Goal: Task Accomplishment & Management: Manage account settings

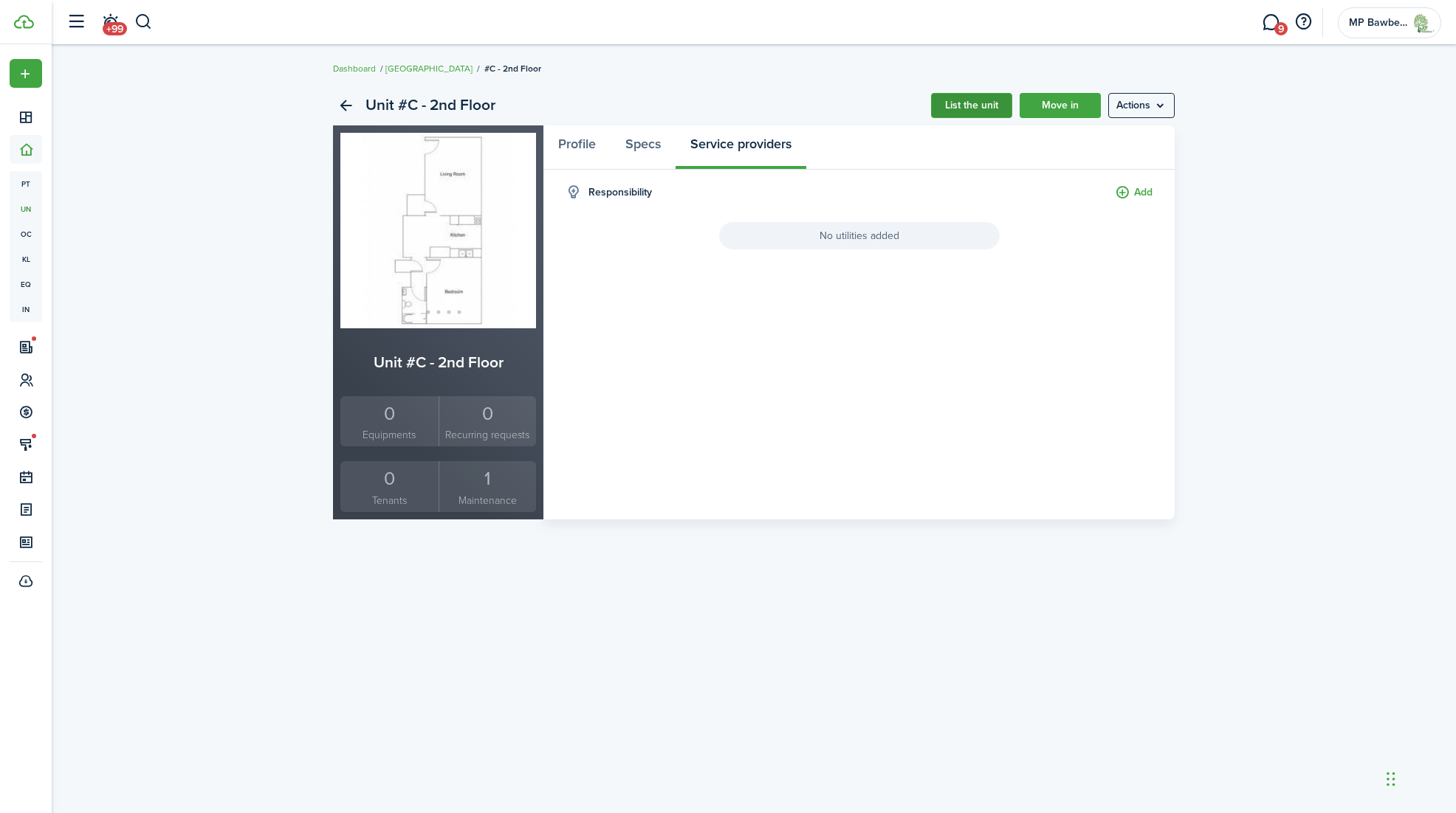
click at [975, 107] on link "List the unit" at bounding box center [972, 105] width 81 height 25
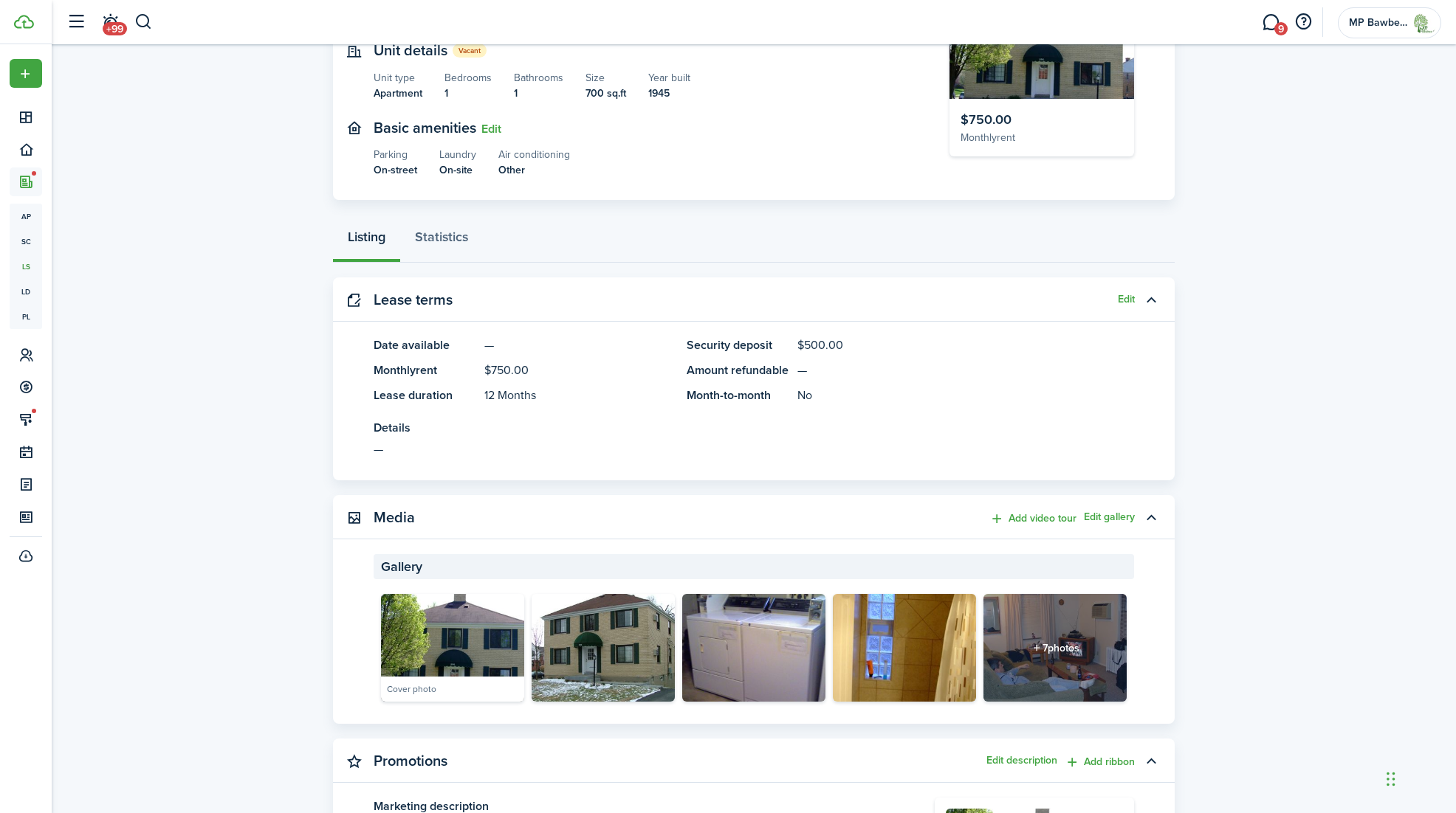
scroll to position [169, 0]
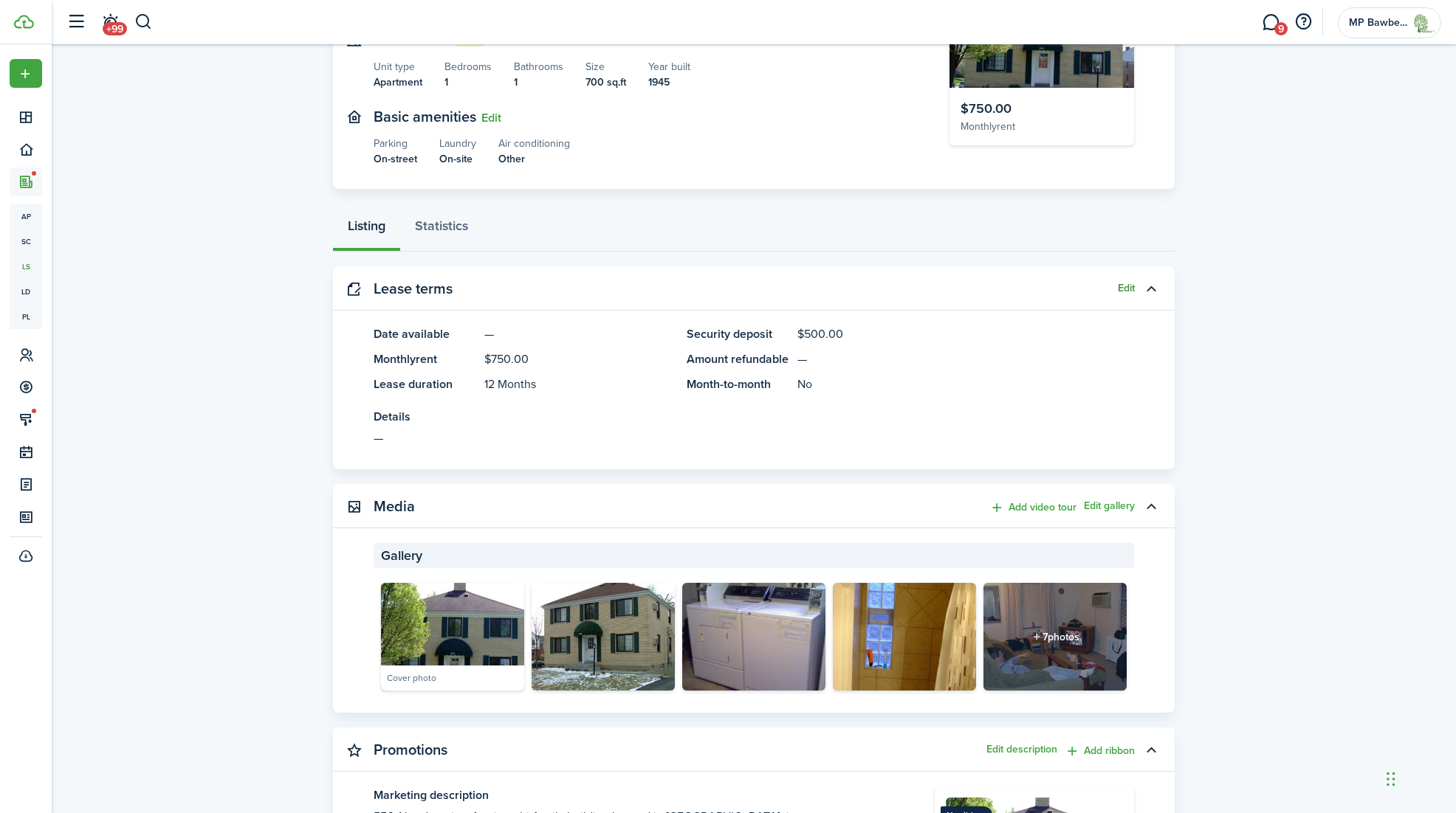
click at [1122, 288] on button "Edit" at bounding box center [1126, 288] width 17 height 12
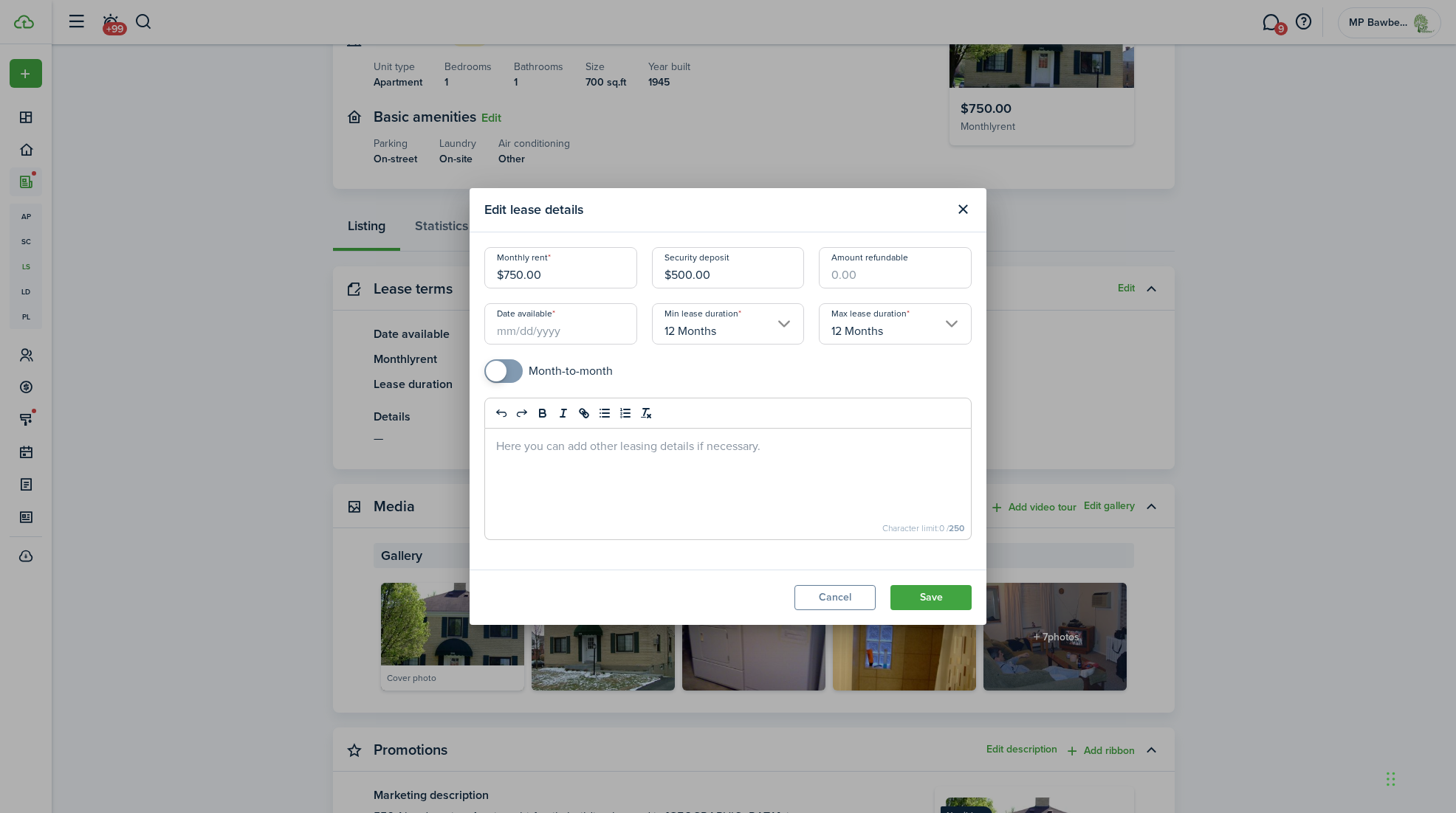
click at [509, 275] on input "$750.00" at bounding box center [561, 268] width 153 height 41
click at [556, 340] on input "Date available" at bounding box center [561, 324] width 153 height 41
type input "$850.00"
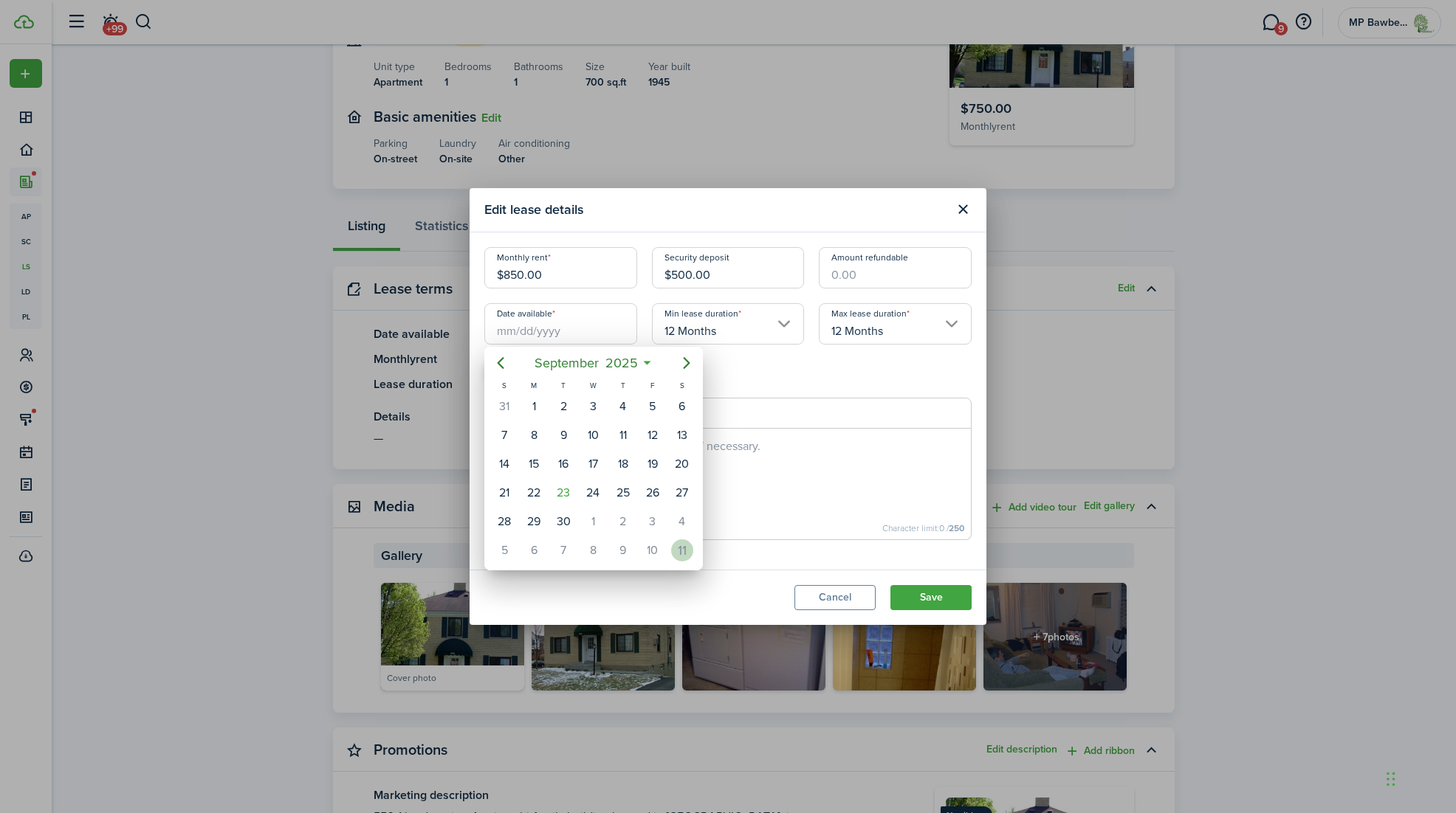
click at [683, 550] on div "11" at bounding box center [682, 551] width 22 height 22
type input "[DATE]"
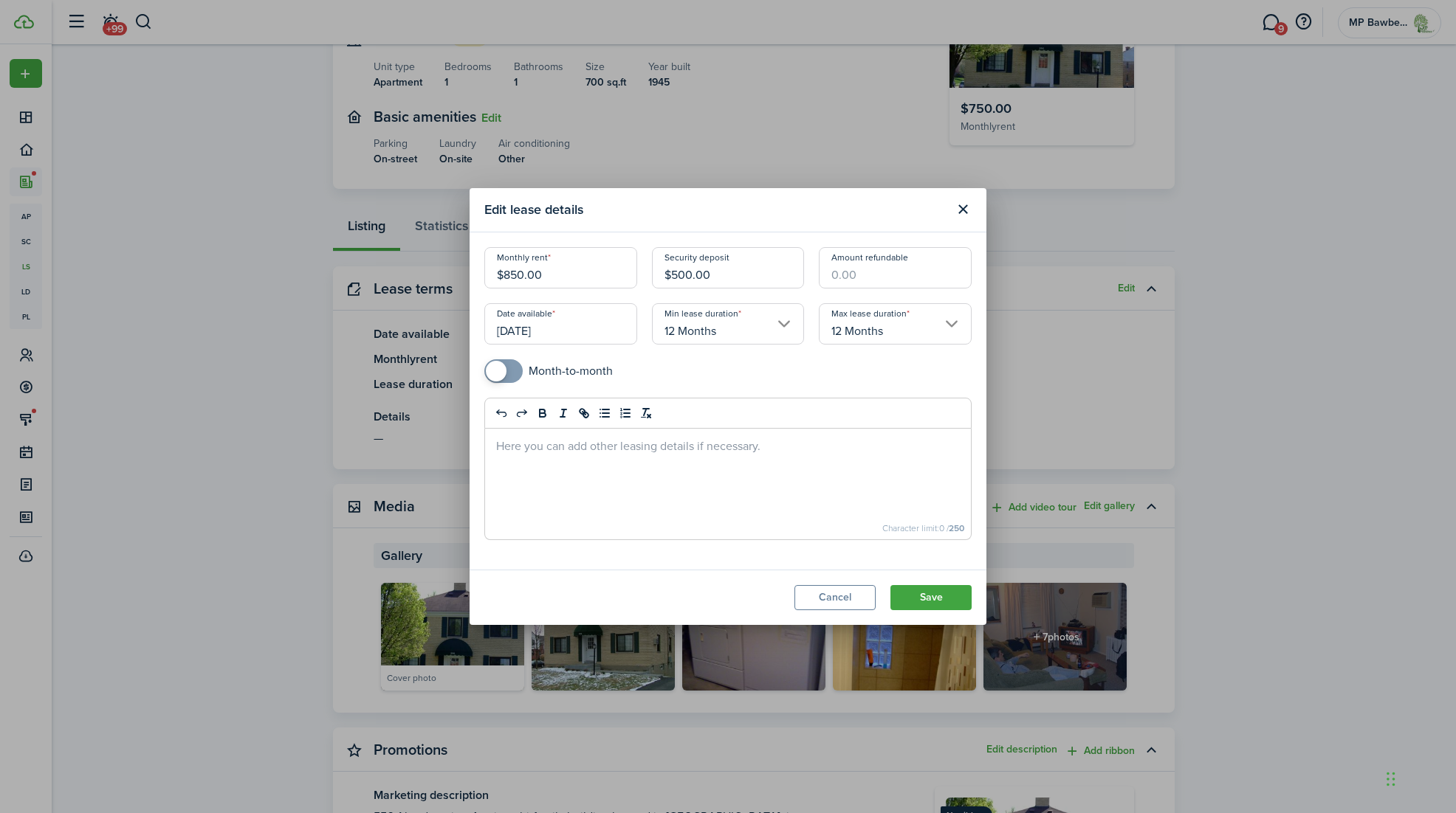
click at [939, 324] on input "12 Months" at bounding box center [895, 324] width 153 height 41
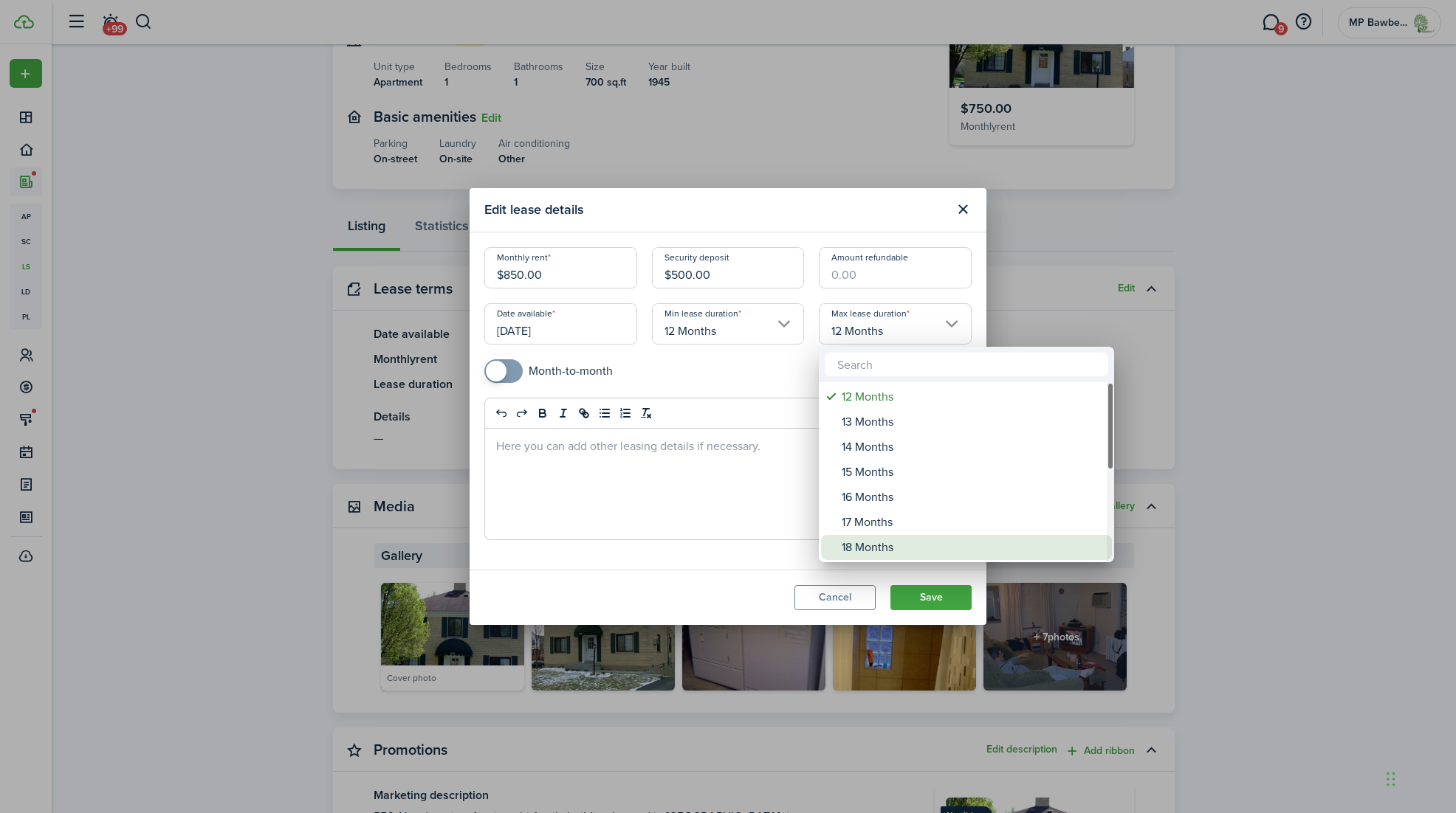
click at [887, 544] on div "18 Months" at bounding box center [972, 547] width 262 height 25
type input "18 Months"
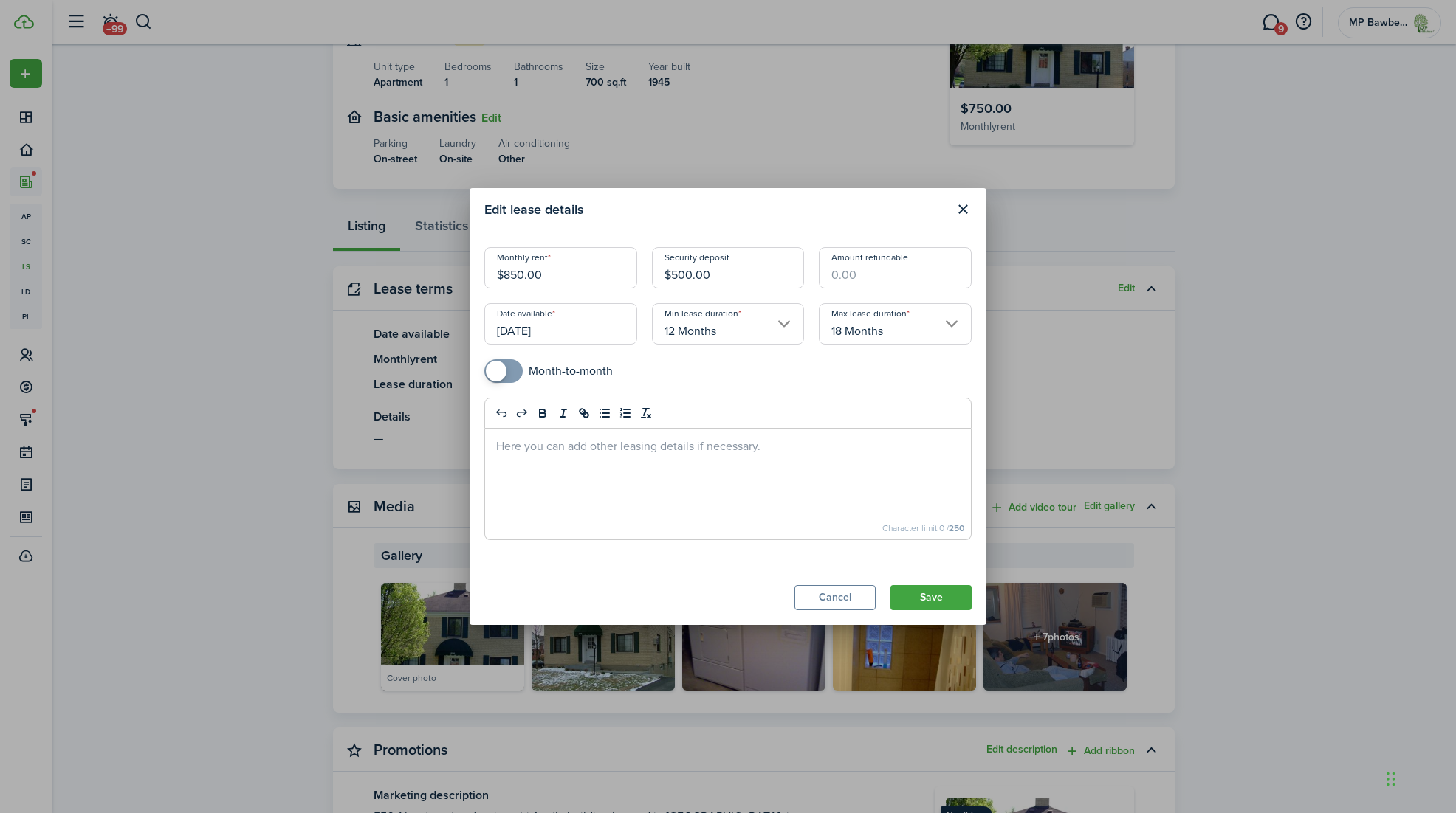
click at [795, 469] on div at bounding box center [728, 484] width 486 height 111
click at [926, 593] on button "Save" at bounding box center [930, 597] width 81 height 25
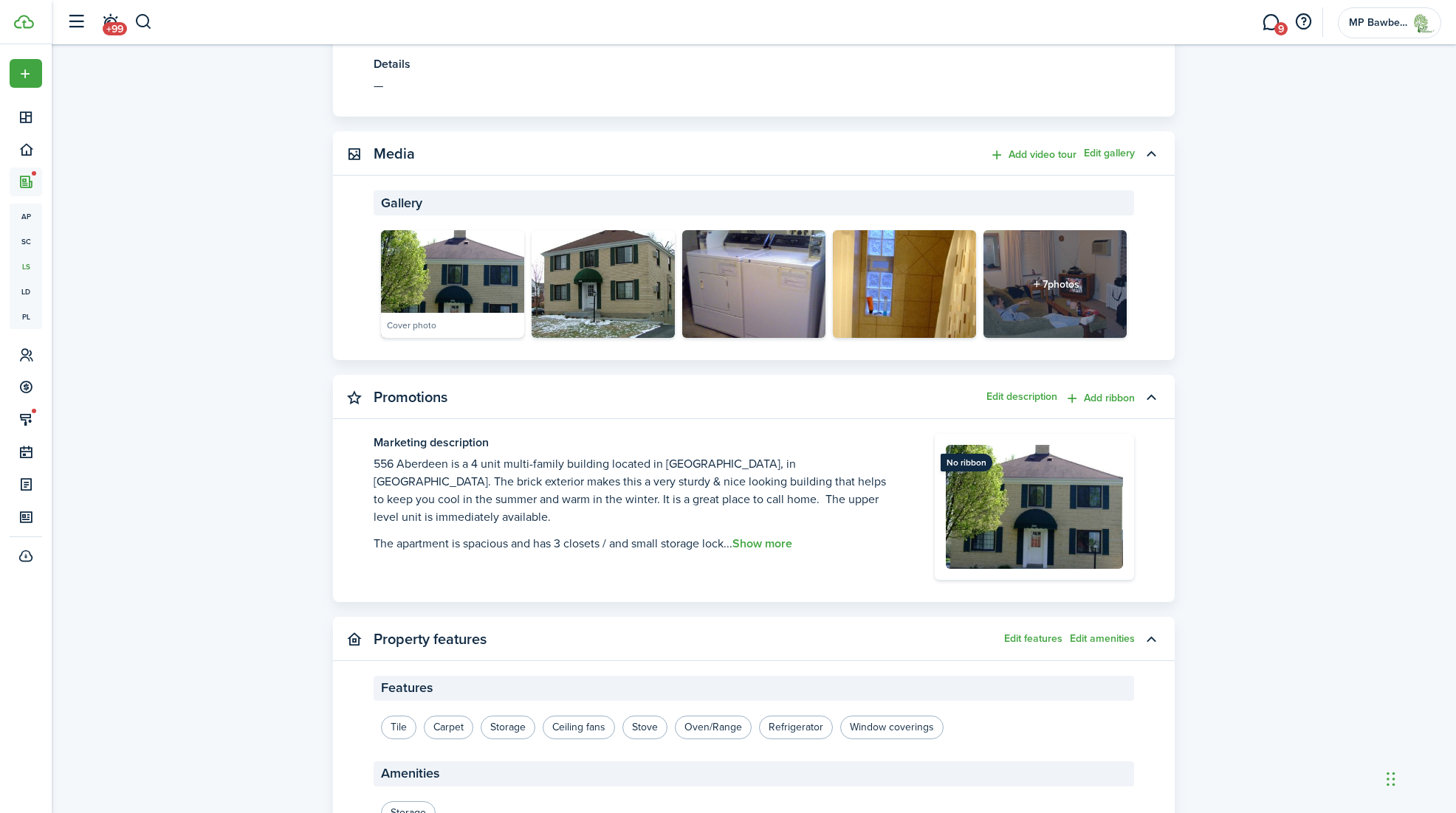
scroll to position [523, 0]
click at [768, 542] on button "Show more" at bounding box center [762, 543] width 60 height 13
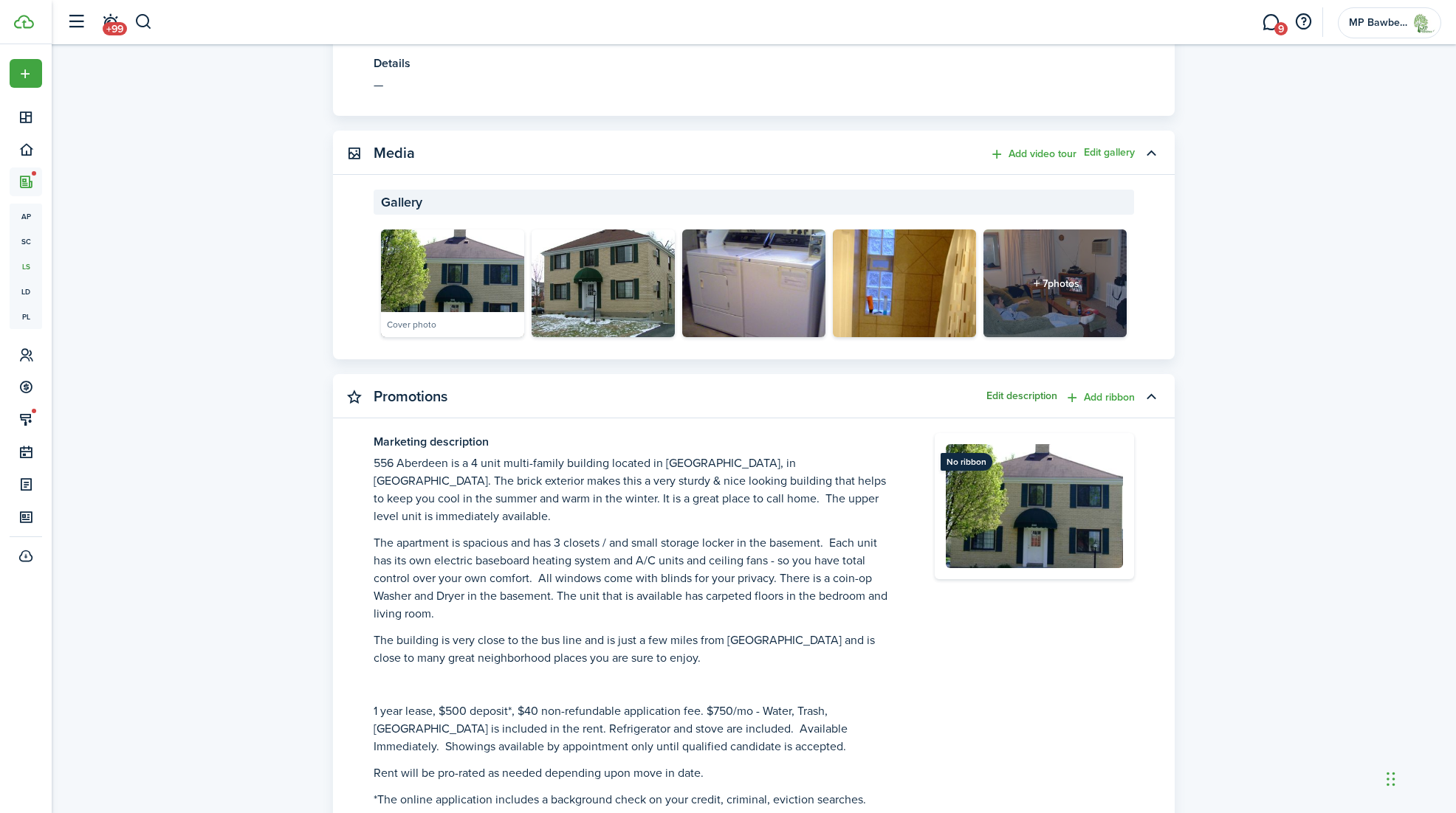
click at [1016, 394] on button "Edit description" at bounding box center [1021, 396] width 71 height 12
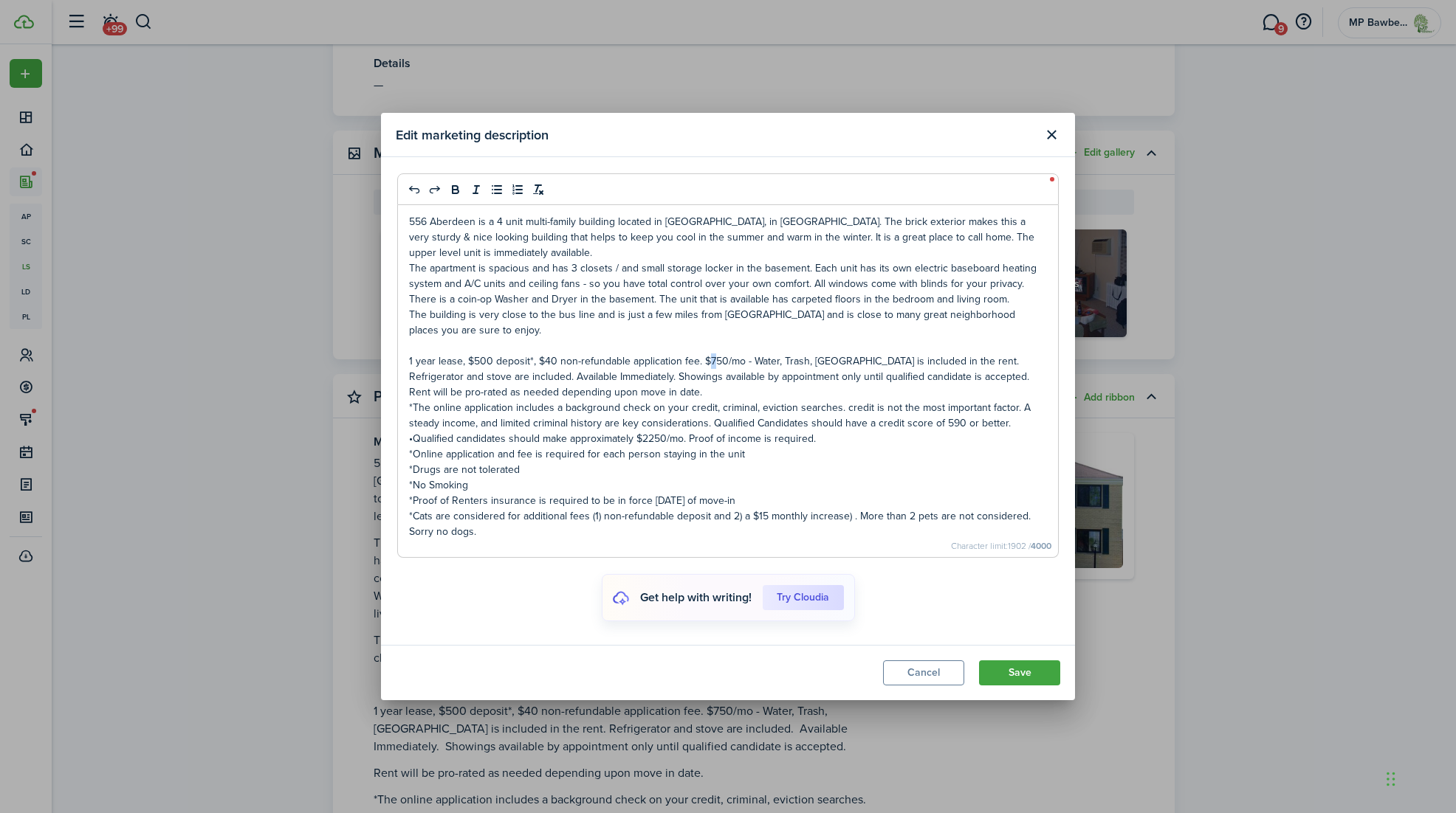
click at [712, 358] on p "1 year lease, $500 deposit*, $40 non-refundable application fee. $750/mo - Wate…" at bounding box center [727, 369] width 638 height 31
click at [571, 440] on p "•Qualified candidates should make approximately $2250/mo. Proof of income is re…" at bounding box center [727, 438] width 638 height 16
click at [652, 438] on p "•Qualified candidates should make a minimum of approximately $2250/mo. Proof of…" at bounding box center [727, 438] width 638 height 16
click at [408, 268] on div "556 Aberdeen is a 4 unit multi-family building located in [GEOGRAPHIC_DATA], in…" at bounding box center [728, 381] width 660 height 352
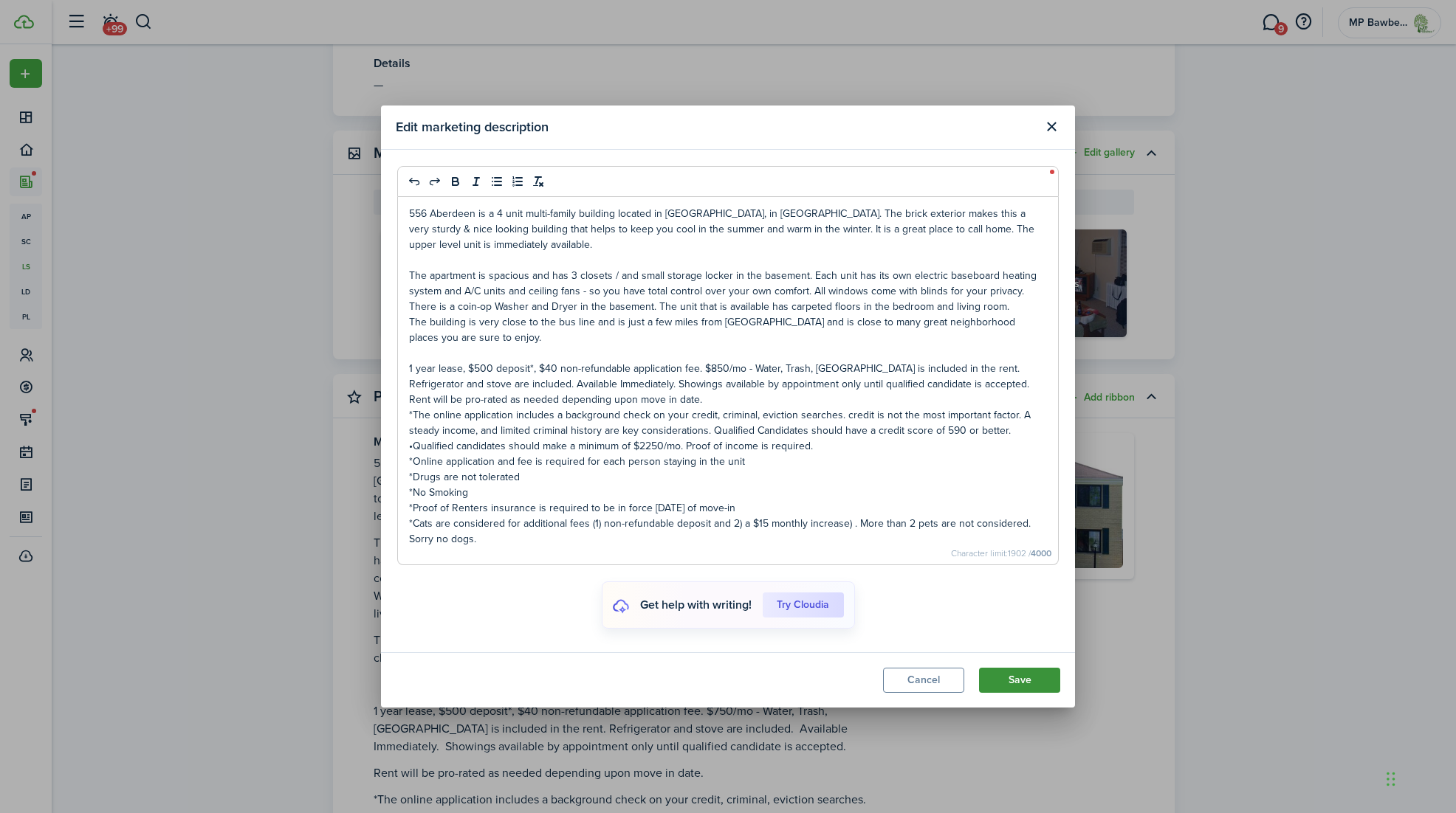
click at [1024, 680] on button "Save" at bounding box center [1020, 680] width 81 height 25
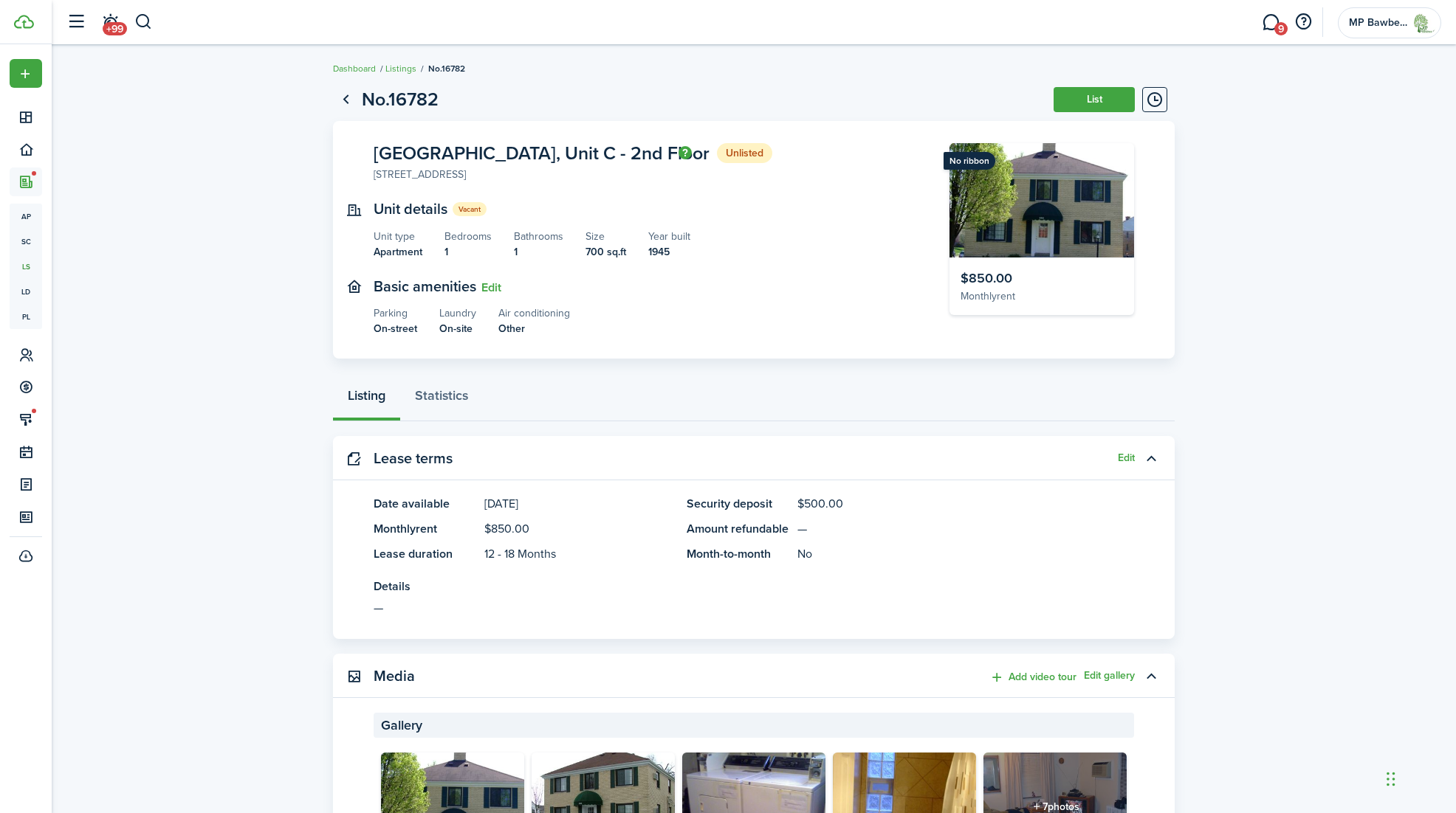
scroll to position [0, 0]
click at [1095, 100] on button "List" at bounding box center [1094, 99] width 81 height 25
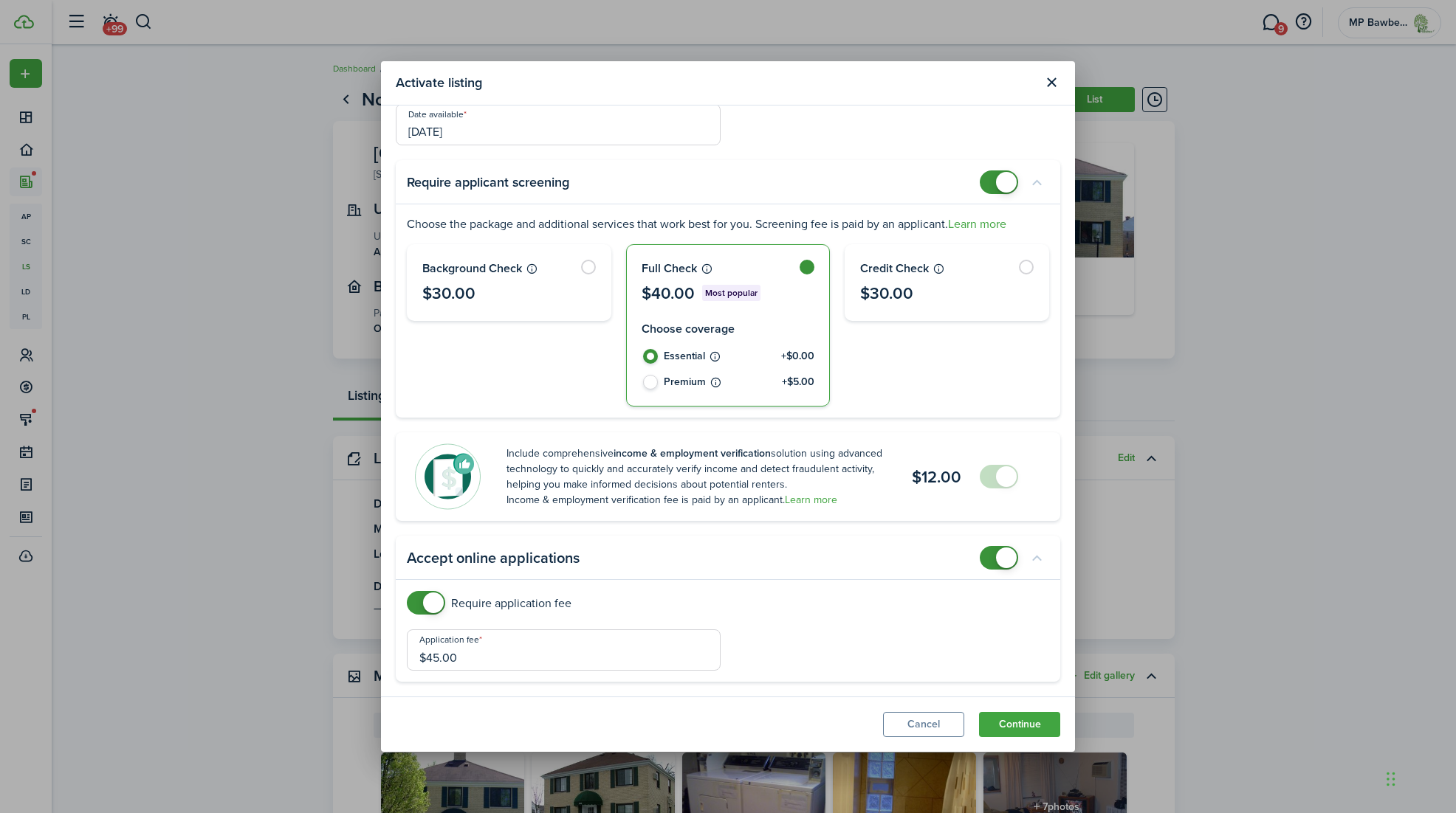
scroll to position [48, 0]
click at [1021, 724] on button "Continue" at bounding box center [1020, 724] width 81 height 25
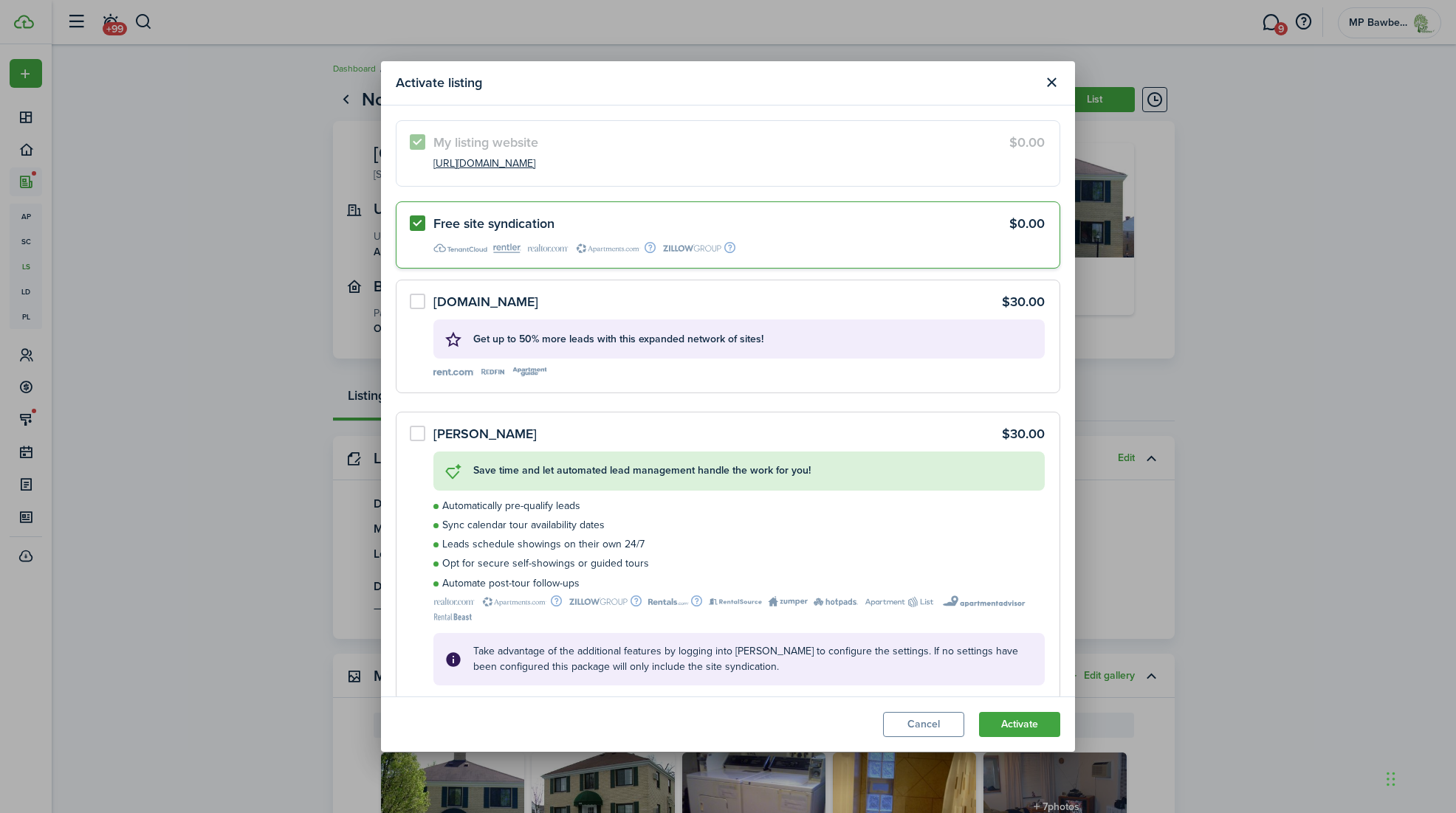
scroll to position [0, 0]
click at [1026, 724] on button "Activate" at bounding box center [1020, 724] width 81 height 25
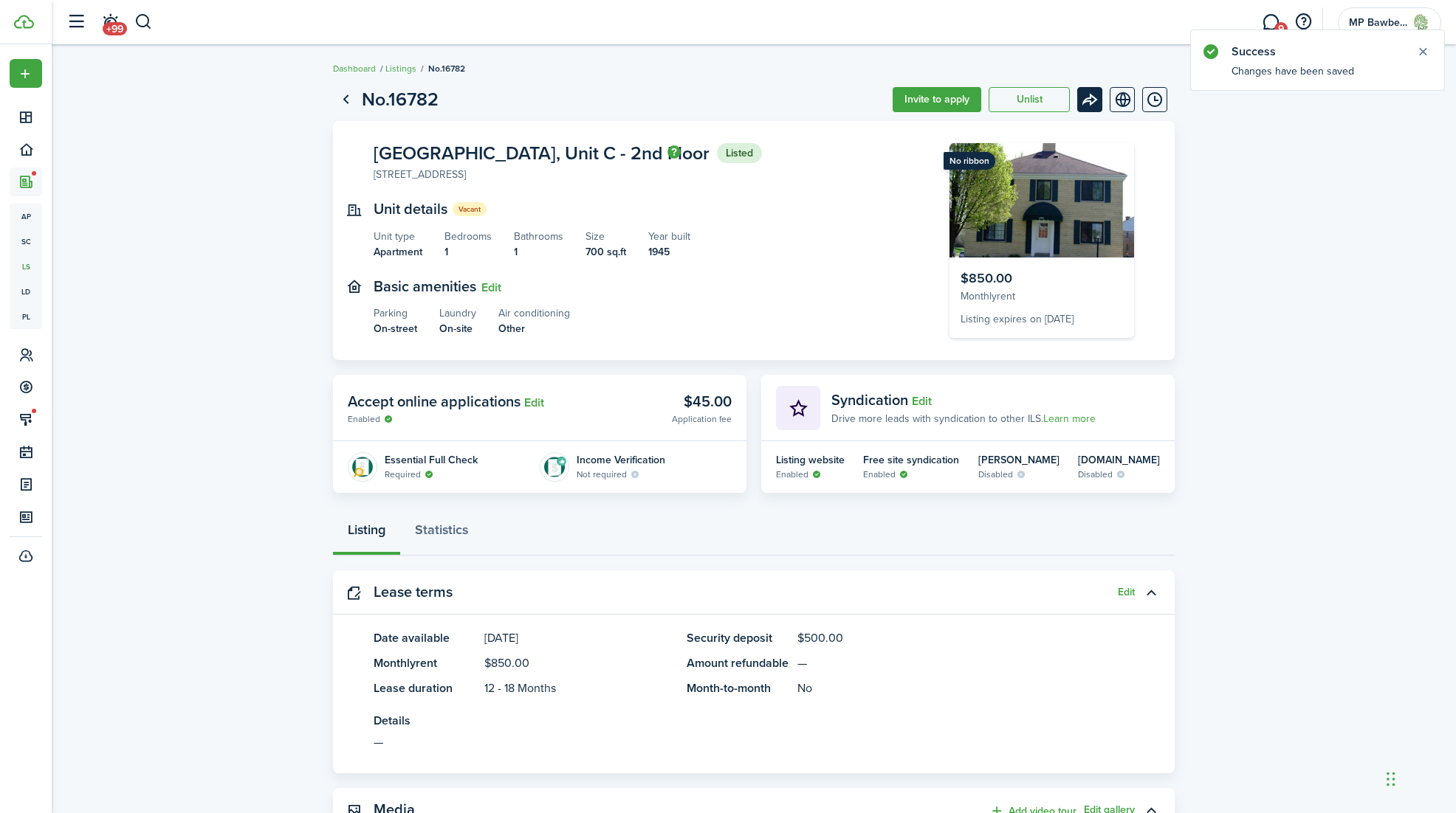
click at [1091, 99] on menu-btn-icon "Open menu" at bounding box center [1089, 99] width 25 height 25
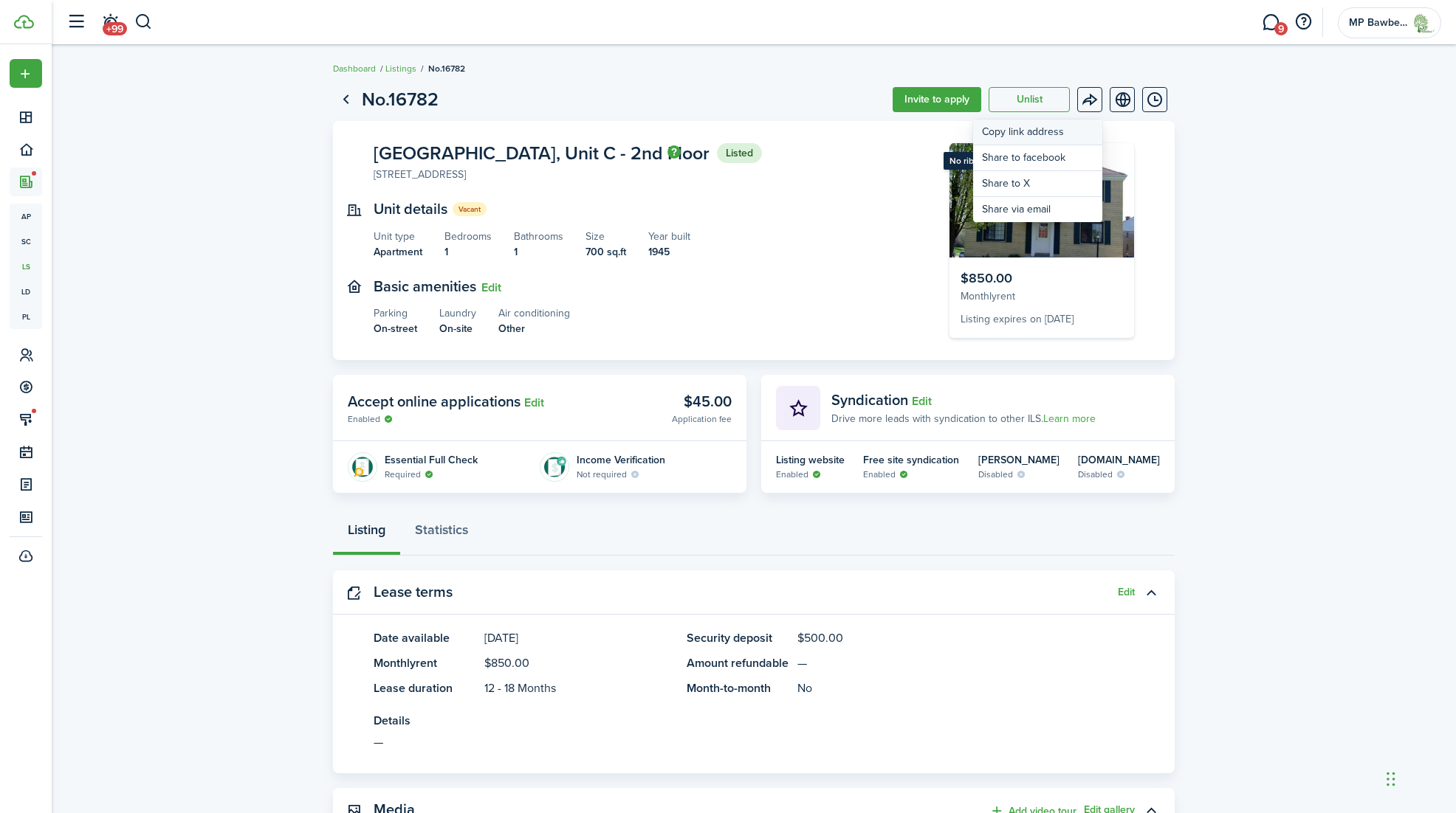
click at [1057, 127] on button "Copy link address" at bounding box center [1038, 133] width 129 height 25
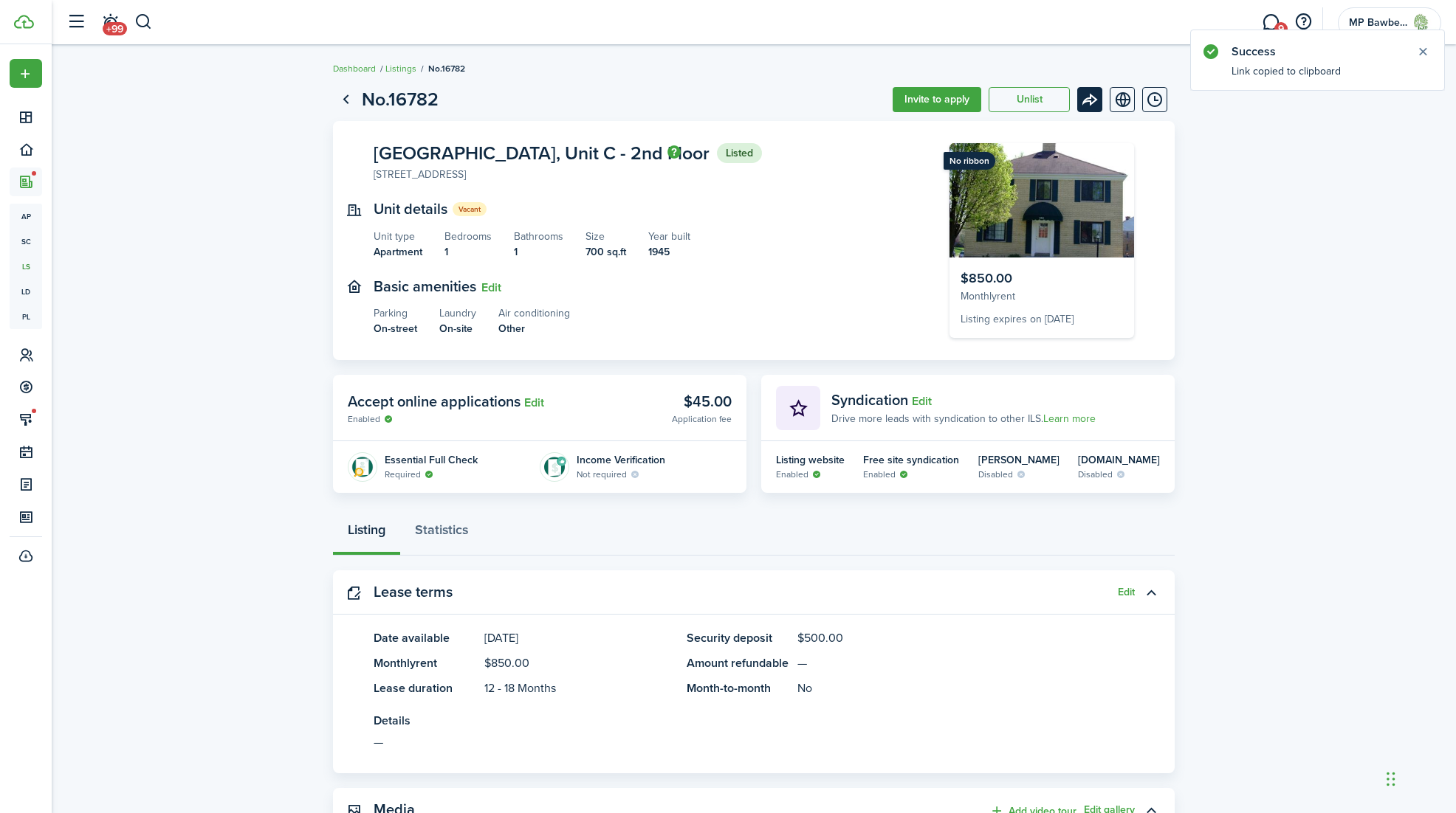
click at [1086, 94] on menu-btn-icon "Open menu" at bounding box center [1089, 99] width 25 height 25
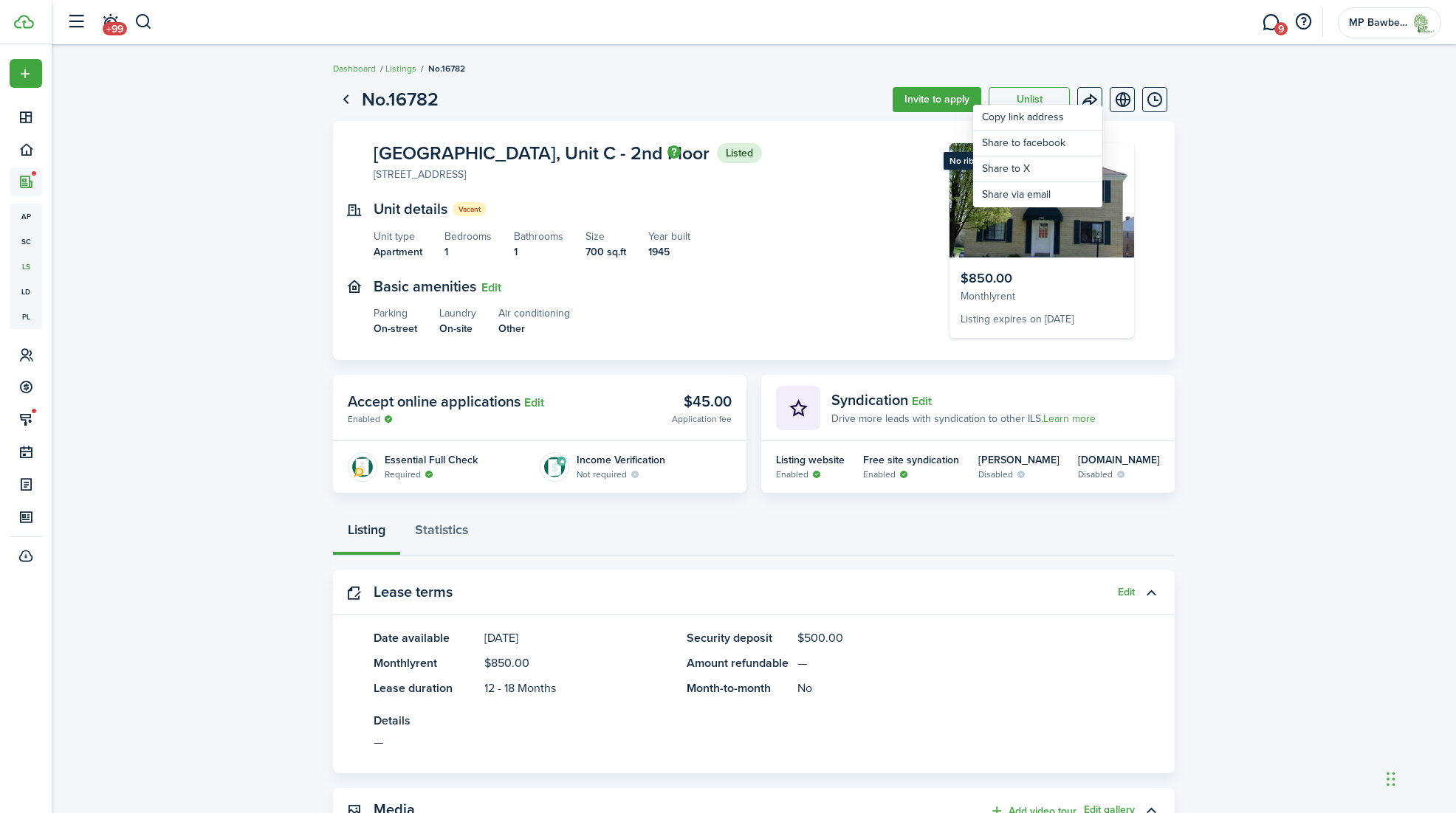
scroll to position [18, 0]
